Goal: Task Accomplishment & Management: Complete application form

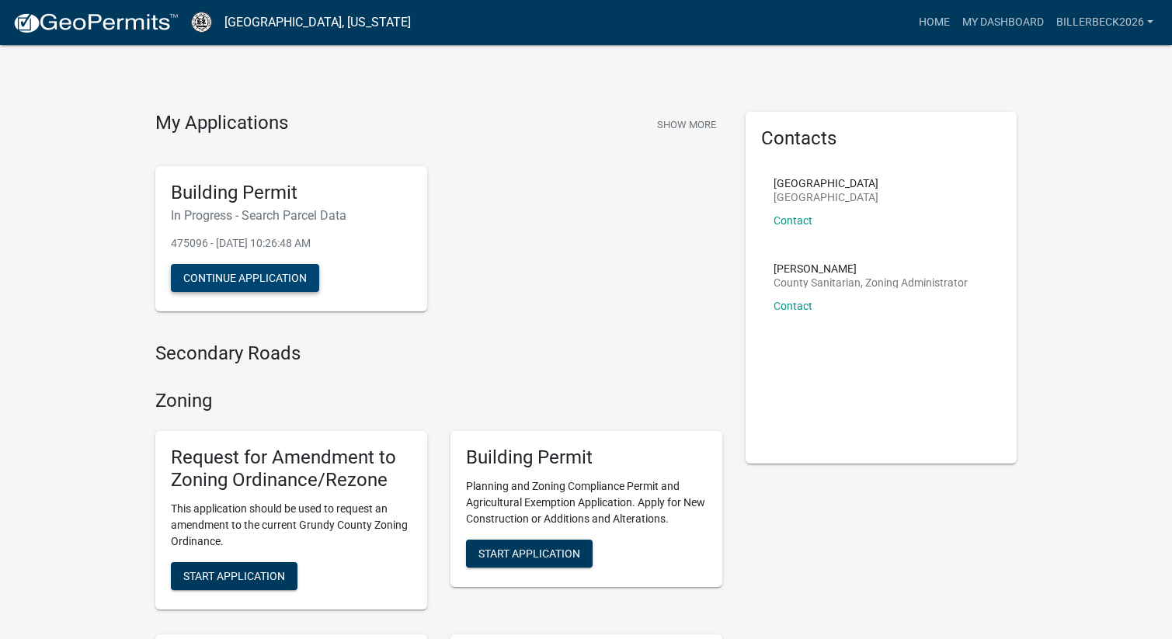
click at [255, 266] on button "Continue Application" at bounding box center [245, 278] width 148 height 28
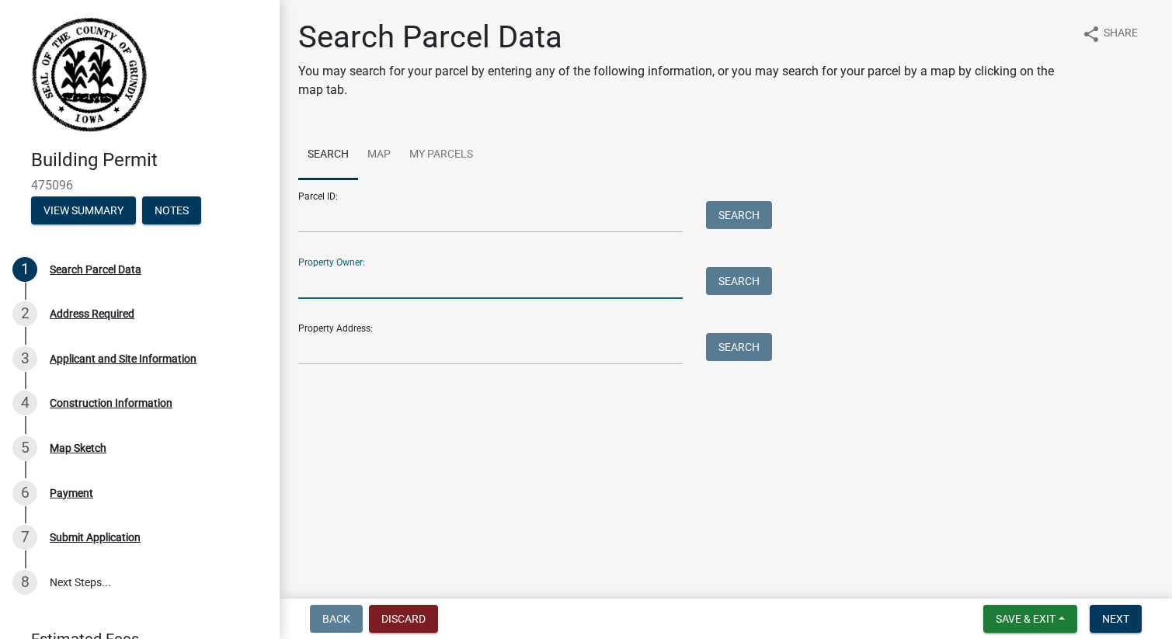
click at [384, 293] on input "Property Owner:" at bounding box center [490, 283] width 384 height 32
click at [756, 285] on button "Search" at bounding box center [739, 281] width 66 height 28
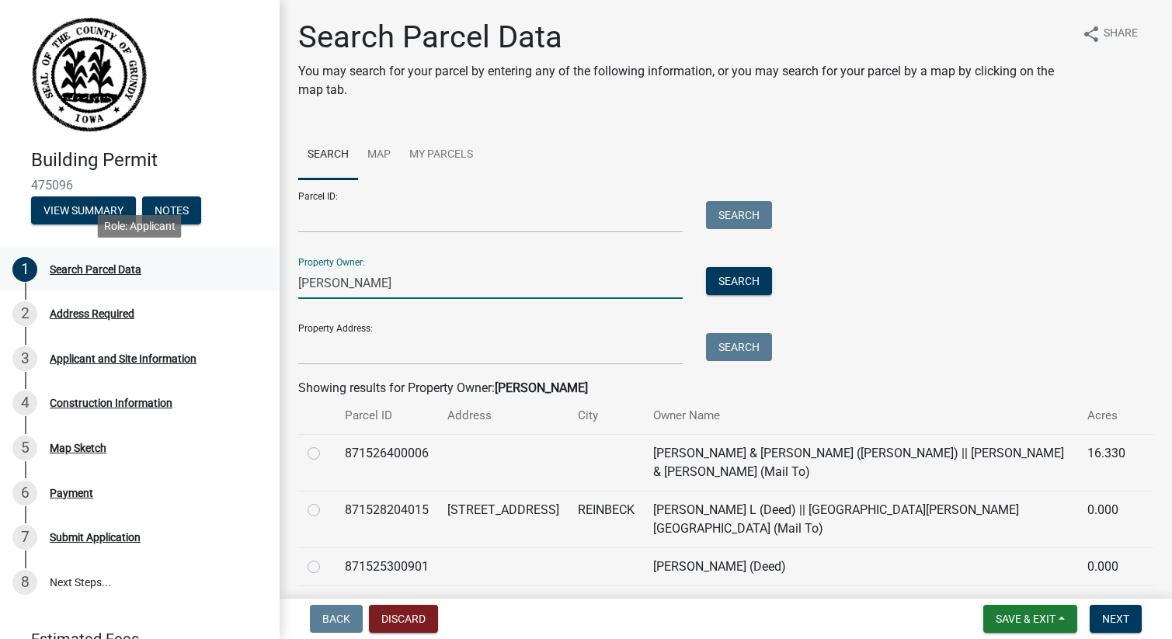
drag, startPoint x: 369, startPoint y: 283, endPoint x: 268, endPoint y: 283, distance: 101.0
click at [268, 283] on div "Building Permit 475096 View Summary Notes 1 Search Parcel Data 2 Address Requir…" at bounding box center [586, 319] width 1172 height 639
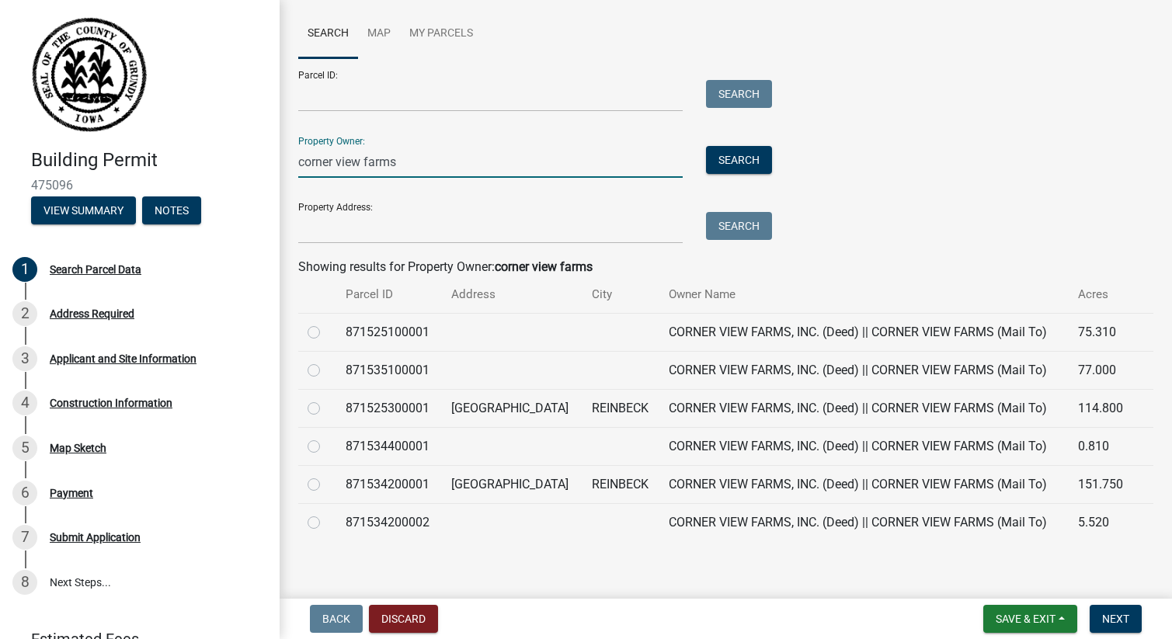
scroll to position [130, 0]
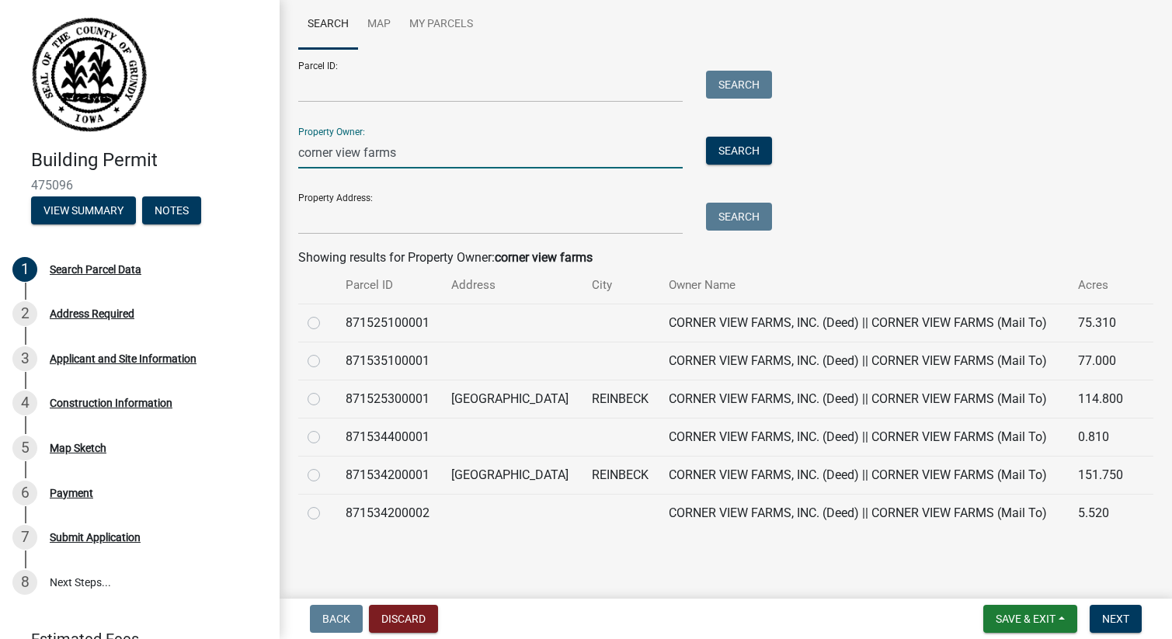
type input "corner view farms"
click at [1065, 618] on button "Save & Exit" at bounding box center [1030, 619] width 94 height 28
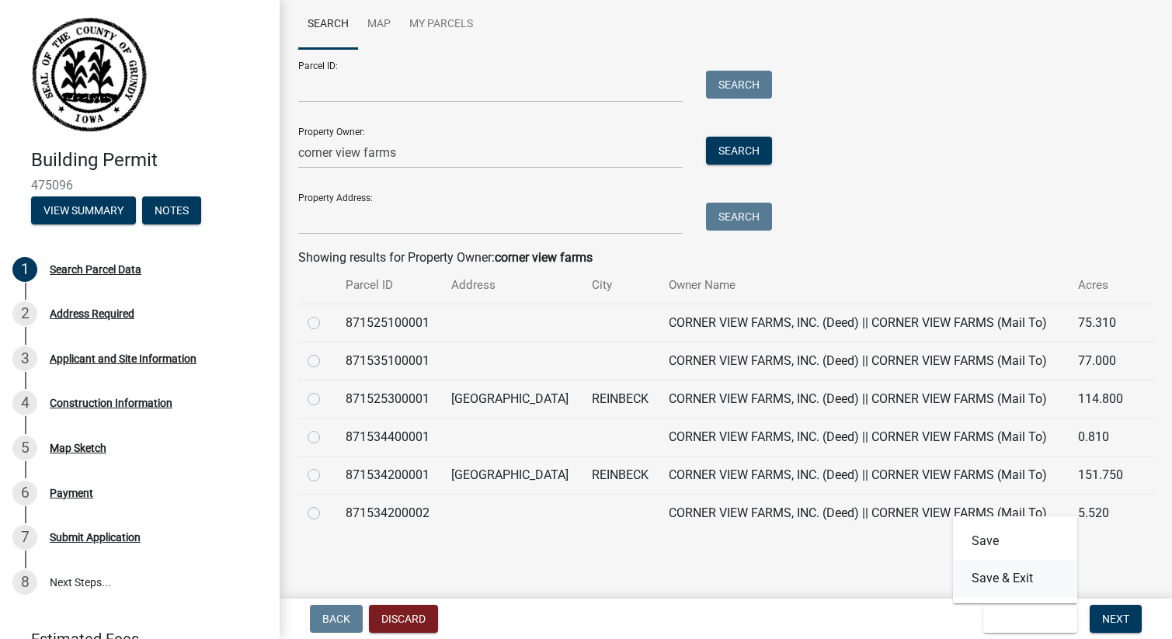
click at [1020, 577] on button "Save & Exit" at bounding box center [1015, 578] width 124 height 37
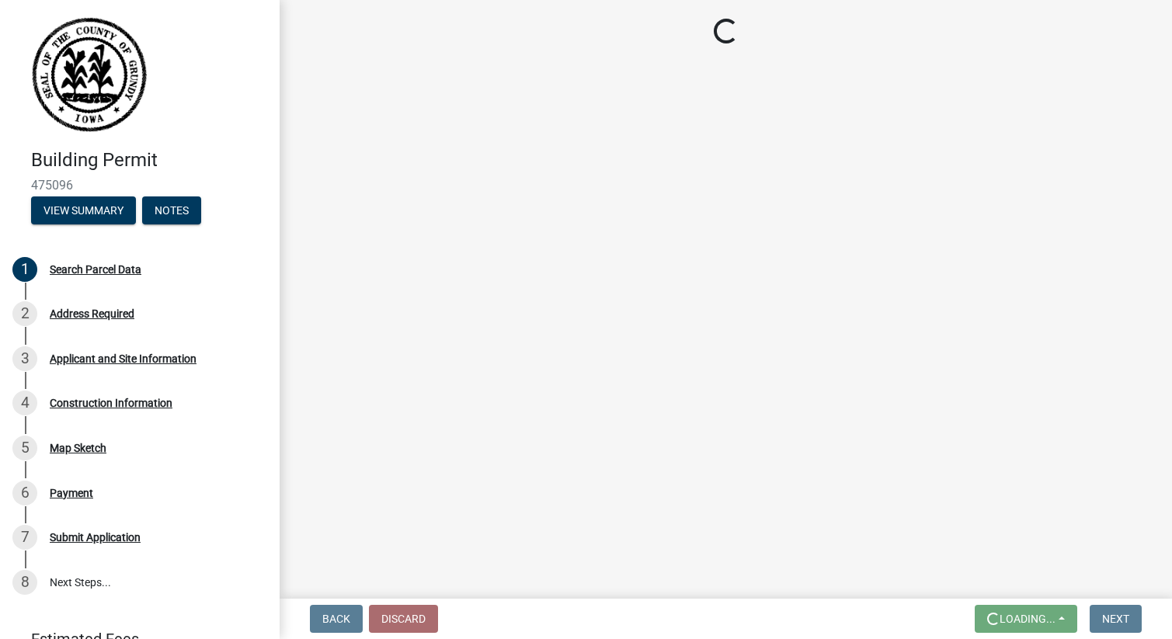
scroll to position [0, 0]
